Goal: Book appointment/travel/reservation

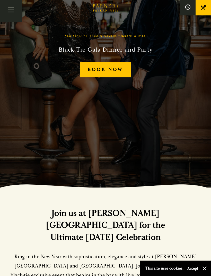
scroll to position [89, 0]
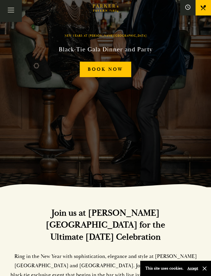
click at [114, 77] on link "Book Now" at bounding box center [105, 70] width 51 height 16
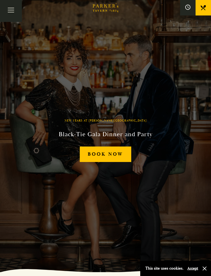
scroll to position [8, 0]
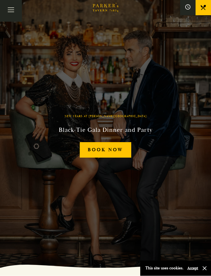
click at [108, 158] on link "Book Now" at bounding box center [105, 150] width 51 height 16
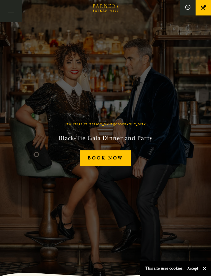
click at [13, 15] on button "Toggle navigation" at bounding box center [11, 11] width 22 height 22
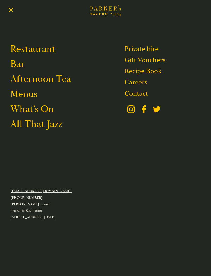
click at [45, 112] on link "What’s On" at bounding box center [32, 109] width 44 height 12
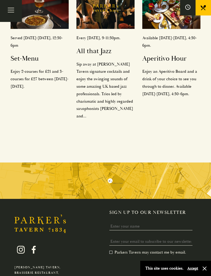
scroll to position [221, 0]
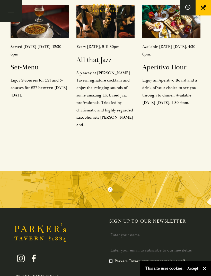
click at [206, 271] on button "button" at bounding box center [204, 268] width 5 height 5
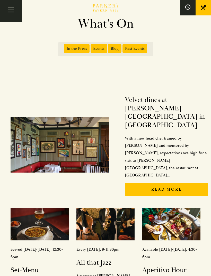
scroll to position [0, 0]
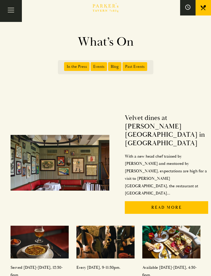
click at [11, 14] on button "Toggle navigation" at bounding box center [11, 11] width 22 height 22
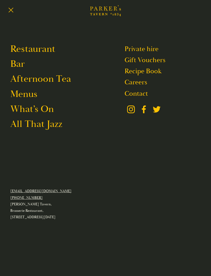
click at [43, 51] on link "Restaurant" at bounding box center [32, 49] width 45 height 12
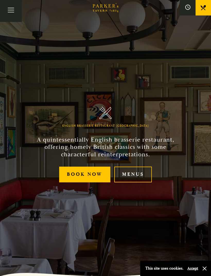
click at [12, 11] on button "Toggle navigation" at bounding box center [11, 11] width 22 height 22
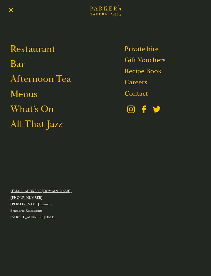
click at [52, 129] on link "All That Jazz" at bounding box center [36, 124] width 52 height 12
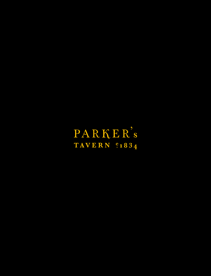
click at [169, 115] on div at bounding box center [163, 109] width 76 height 23
